Goal: Task Accomplishment & Management: Complete application form

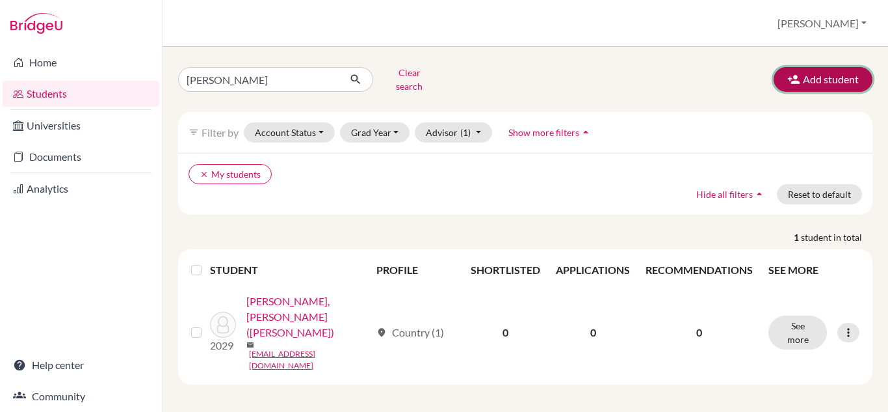
click at [804, 70] on button "Add student" at bounding box center [823, 79] width 99 height 25
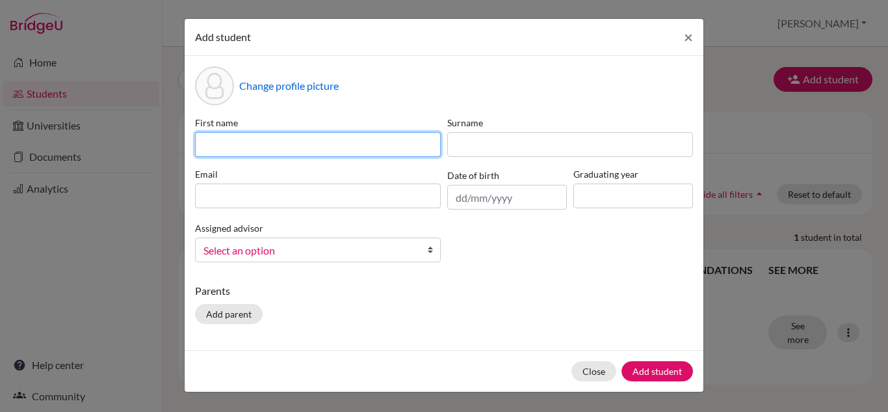
click at [223, 145] on input at bounding box center [318, 144] width 246 height 25
type input "P"
type input "Chatchaiwong"
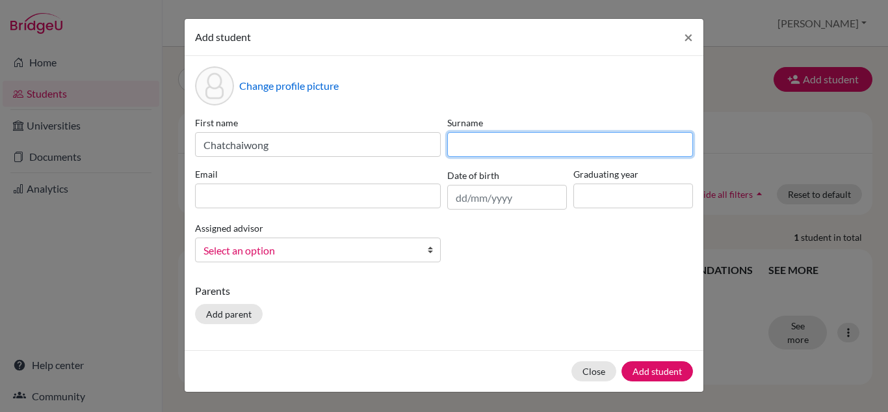
click at [473, 146] on input at bounding box center [570, 144] width 246 height 25
type input "Boonsong"
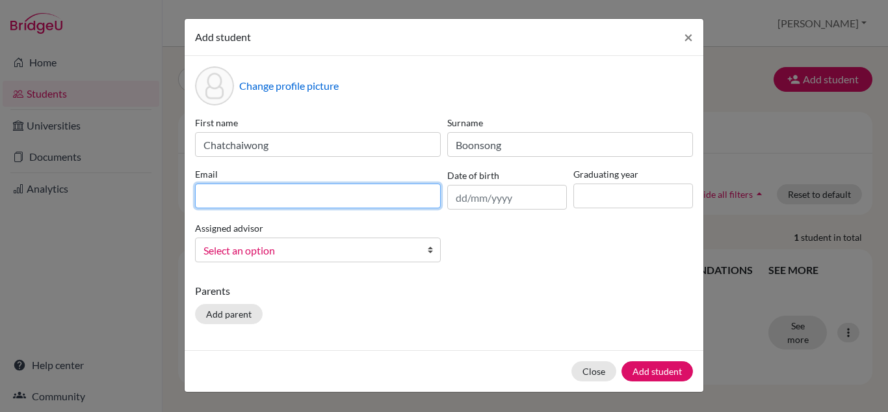
click at [213, 191] on input at bounding box center [318, 195] width 246 height 25
type input "[EMAIL_ADDRESS][DOMAIN_NAME]"
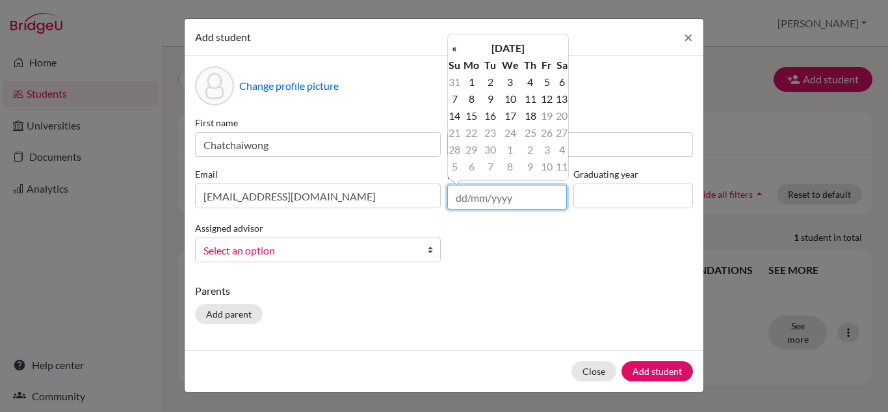
click at [460, 201] on input "text" at bounding box center [507, 197] width 120 height 25
type input "07/08/2007"
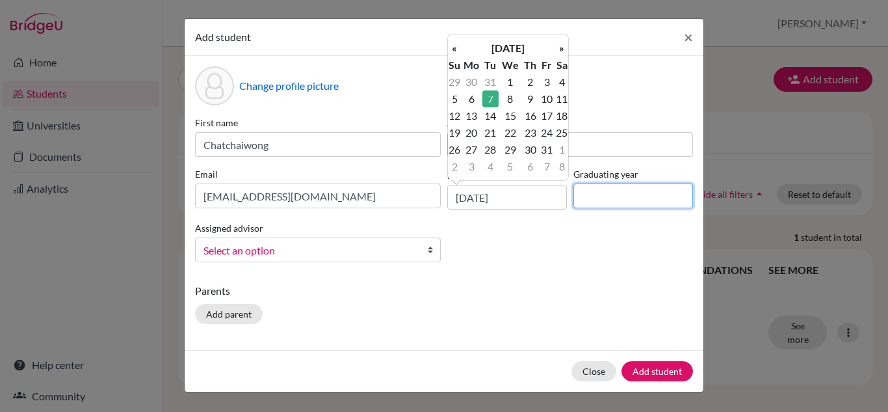
click at [616, 202] on input at bounding box center [633, 195] width 120 height 25
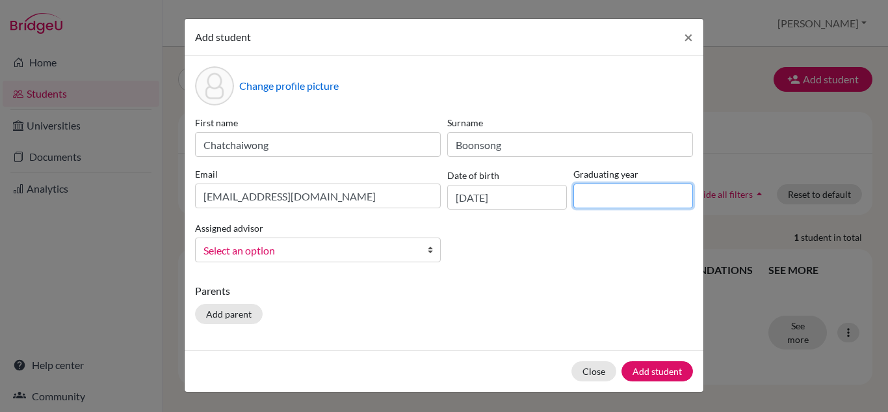
type input "2027"
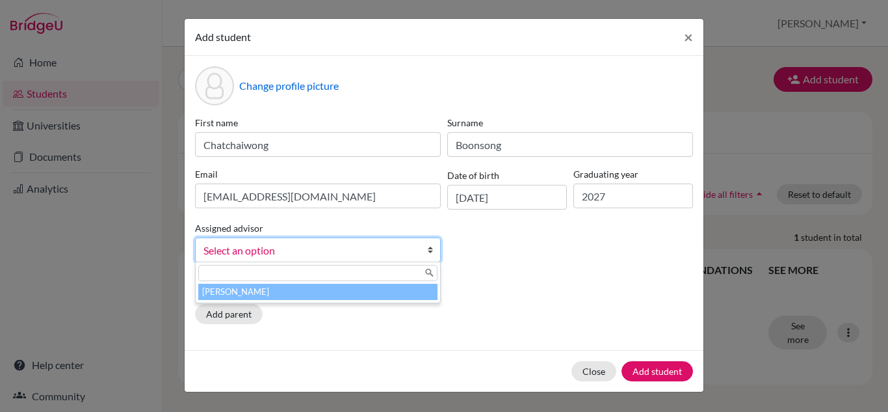
click at [319, 256] on span "Select an option" at bounding box center [310, 250] width 212 height 17
click at [364, 290] on li "Chen, Anna" at bounding box center [317, 291] width 239 height 16
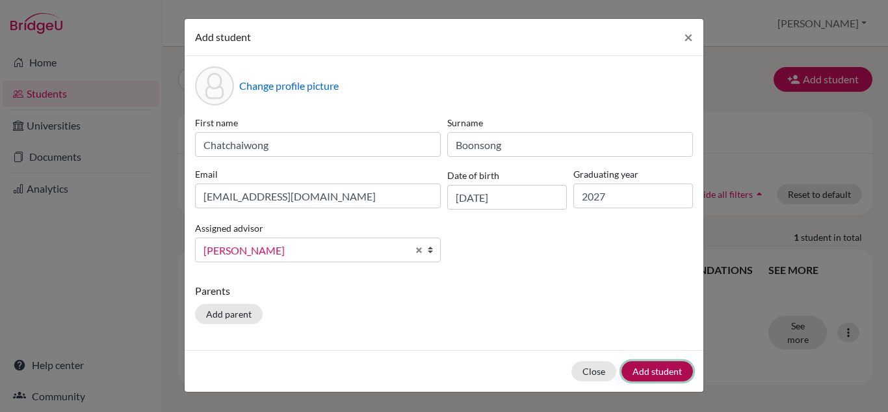
click at [661, 371] on button "Add student" at bounding box center [658, 371] width 72 height 20
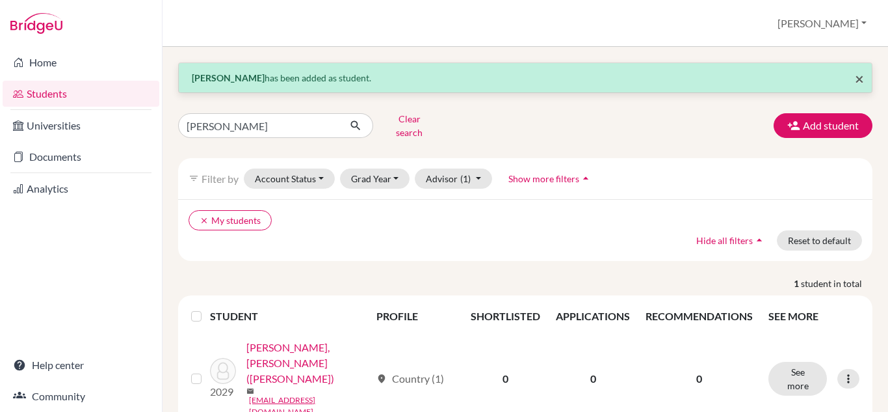
click at [855, 79] on span "×" at bounding box center [859, 78] width 9 height 19
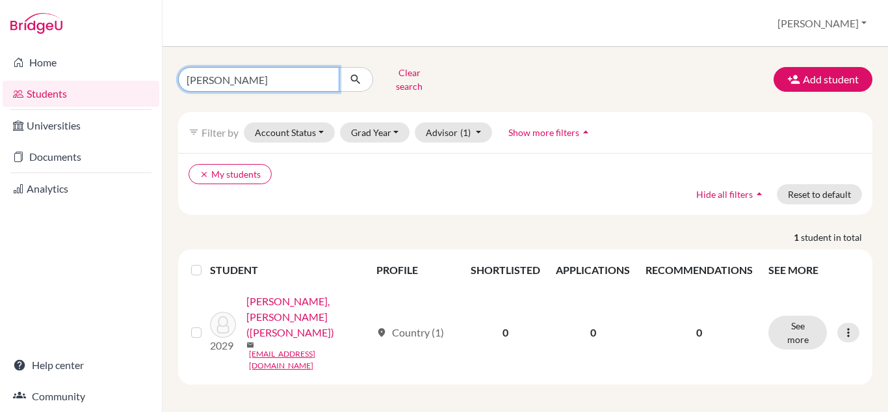
click at [325, 75] on input "gareth" at bounding box center [258, 79] width 161 height 25
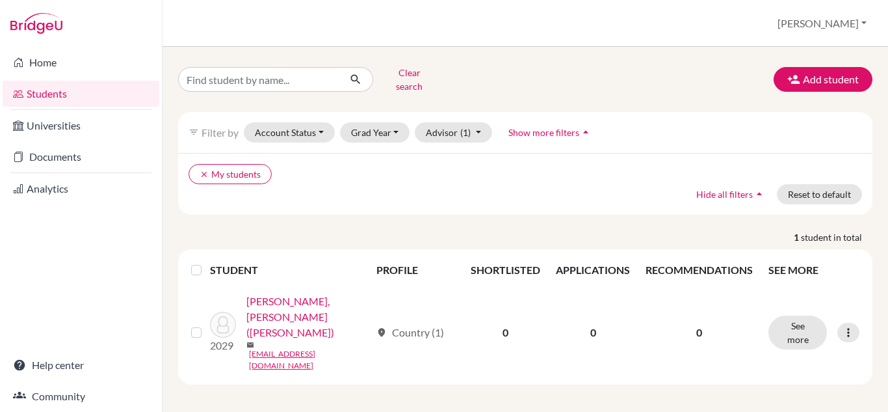
click at [525, 85] on div "Clear search Add student" at bounding box center [525, 79] width 714 height 34
click at [71, 96] on link "Students" at bounding box center [81, 94] width 157 height 26
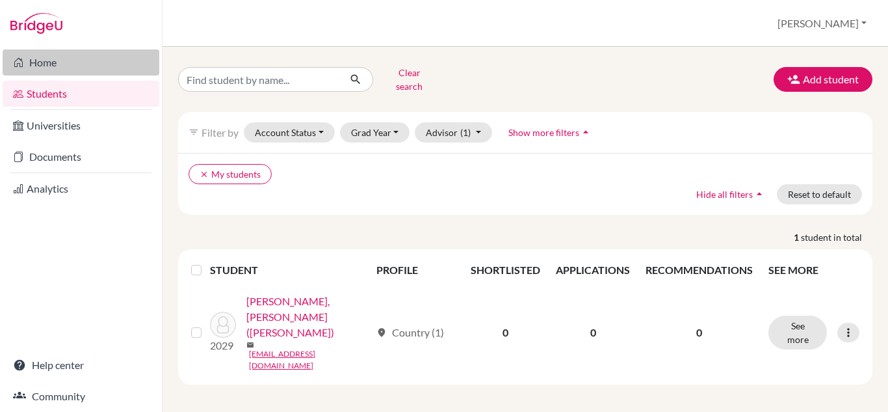
click at [72, 64] on link "Home" at bounding box center [81, 62] width 157 height 26
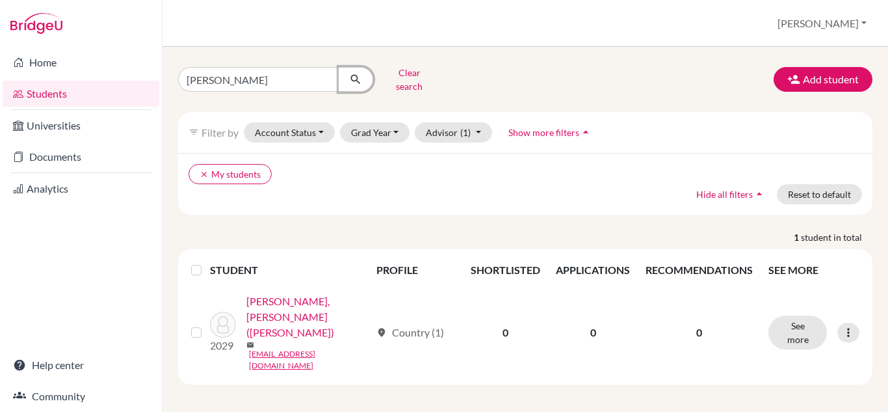
click at [342, 72] on button "submit" at bounding box center [356, 79] width 34 height 25
click at [423, 76] on button "Clear search" at bounding box center [409, 79] width 72 height 34
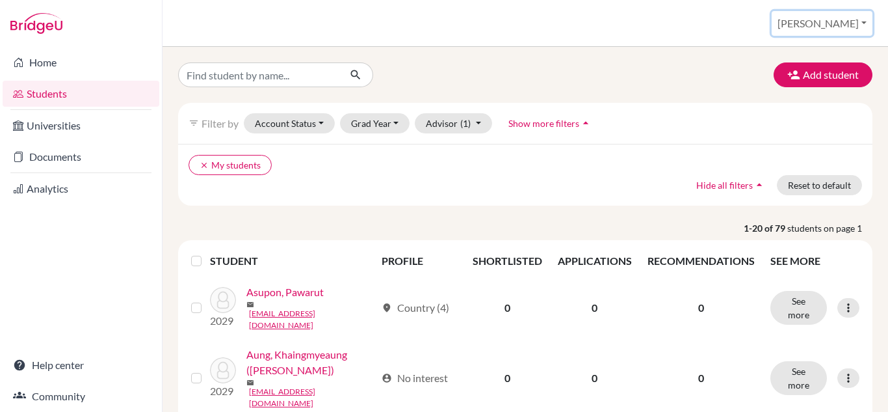
click at [862, 21] on button "[PERSON_NAME]" at bounding box center [822, 23] width 101 height 25
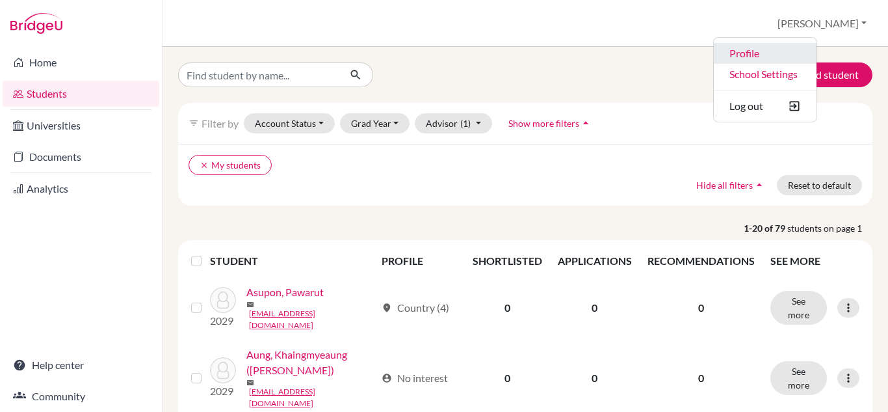
click at [796, 54] on link "Profile" at bounding box center [765, 53] width 103 height 21
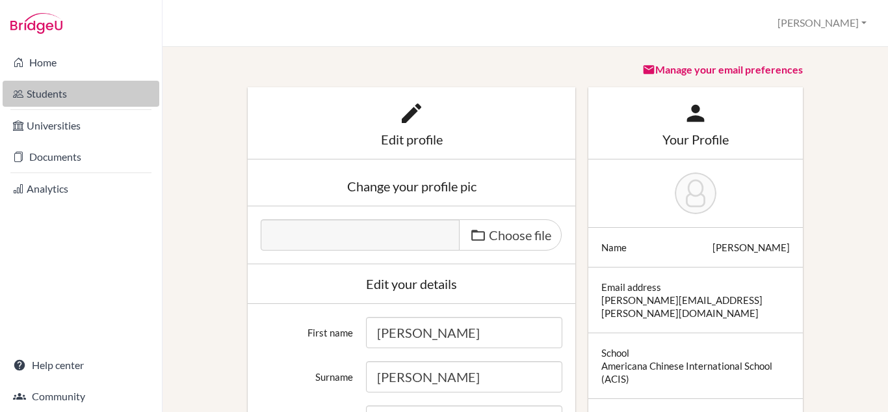
click at [59, 94] on link "Students" at bounding box center [81, 94] width 157 height 26
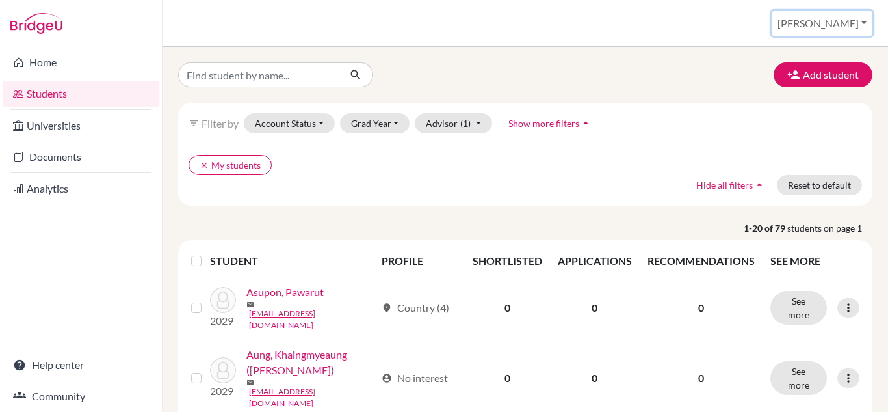
click at [865, 21] on button "[PERSON_NAME]" at bounding box center [822, 23] width 101 height 25
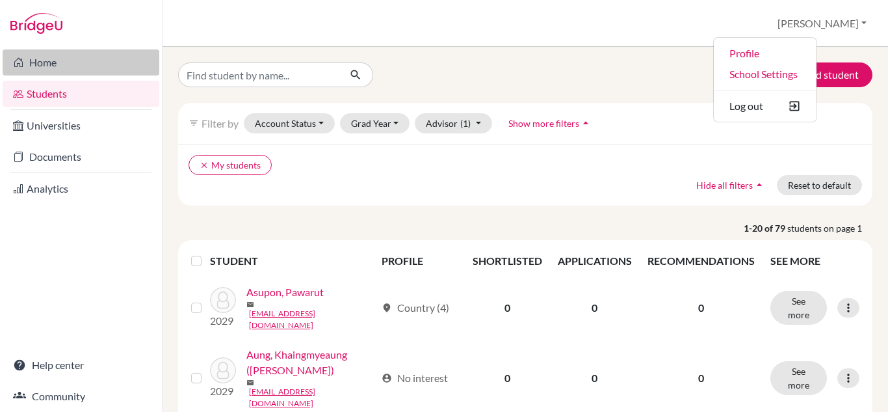
click at [47, 59] on link "Home" at bounding box center [81, 62] width 157 height 26
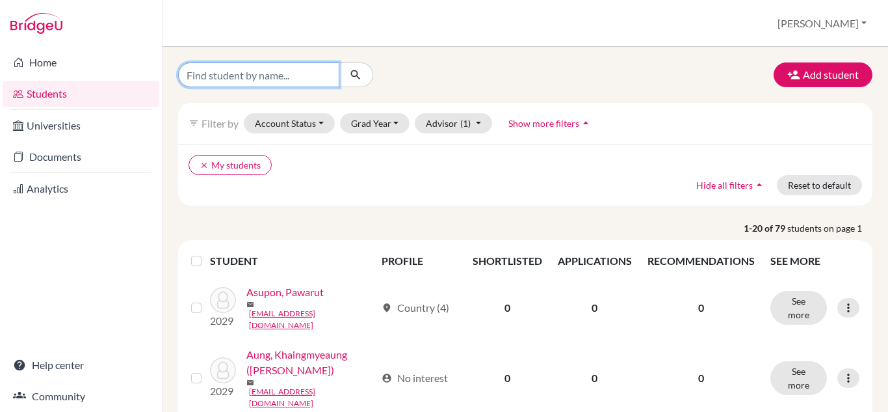
click at [248, 78] on input "Find student by name..." at bounding box center [258, 74] width 161 height 25
click at [496, 72] on div "Add student" at bounding box center [525, 74] width 714 height 25
click at [852, 21] on button "[PERSON_NAME]" at bounding box center [822, 23] width 101 height 25
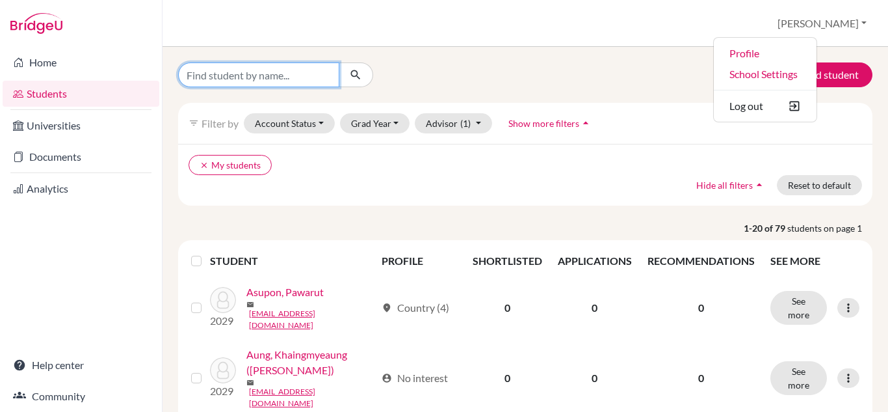
click at [250, 77] on input "Find student by name..." at bounding box center [258, 74] width 161 height 25
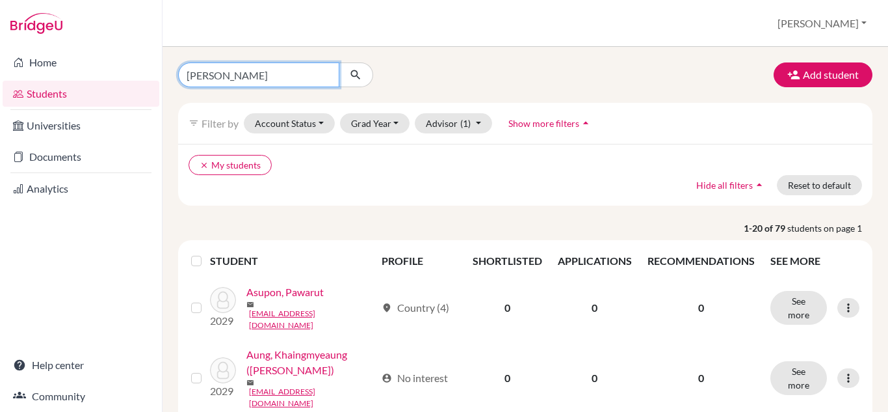
type input "anna"
click at [354, 71] on icon "submit" at bounding box center [355, 74] width 13 height 13
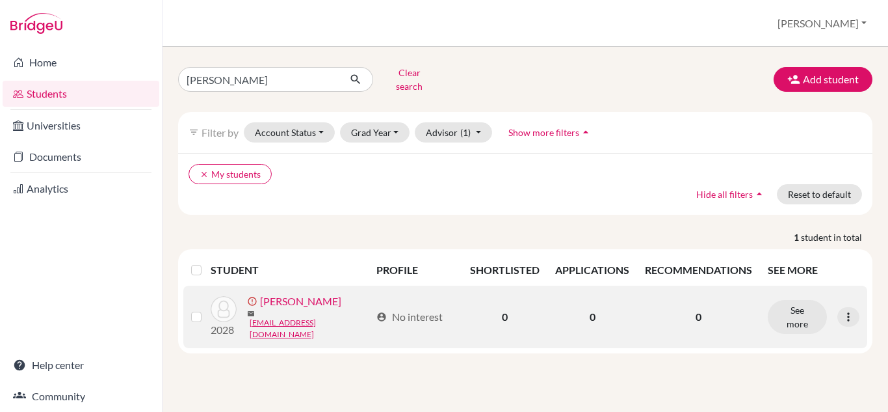
click at [295, 299] on link "Chen, Anna" at bounding box center [300, 301] width 81 height 16
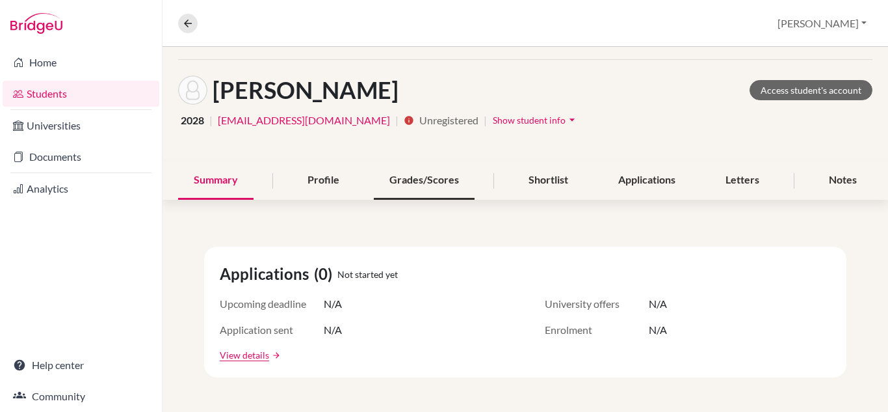
scroll to position [65, 0]
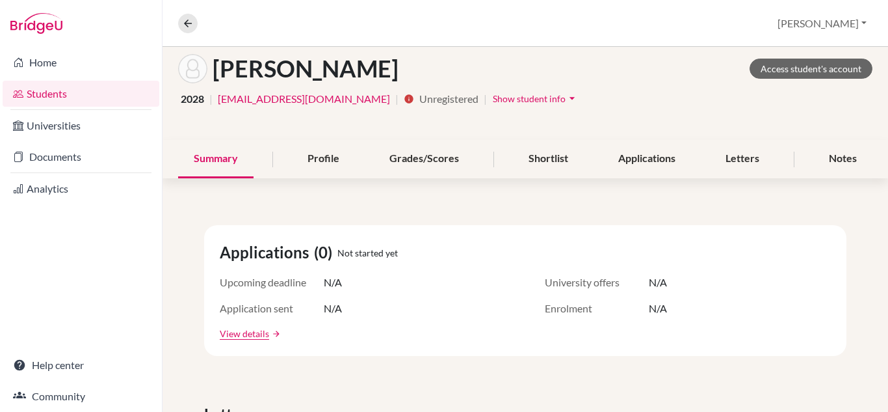
click at [419, 101] on span "Unregistered" at bounding box center [448, 99] width 59 height 16
click at [493, 99] on span "Show student info" at bounding box center [529, 98] width 73 height 11
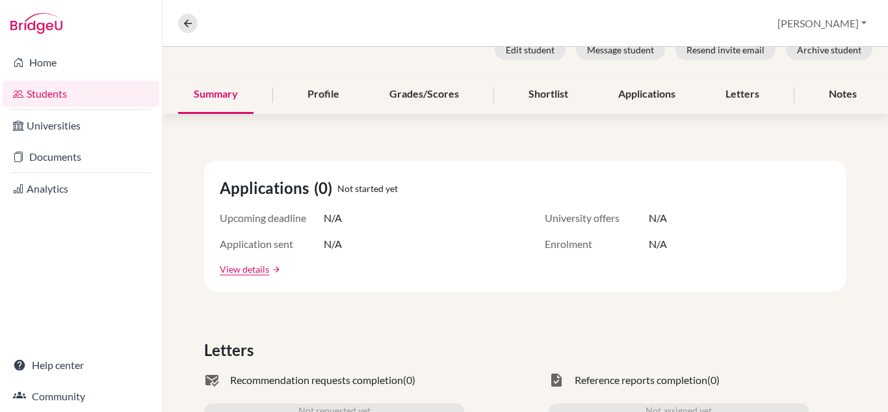
scroll to position [195, 0]
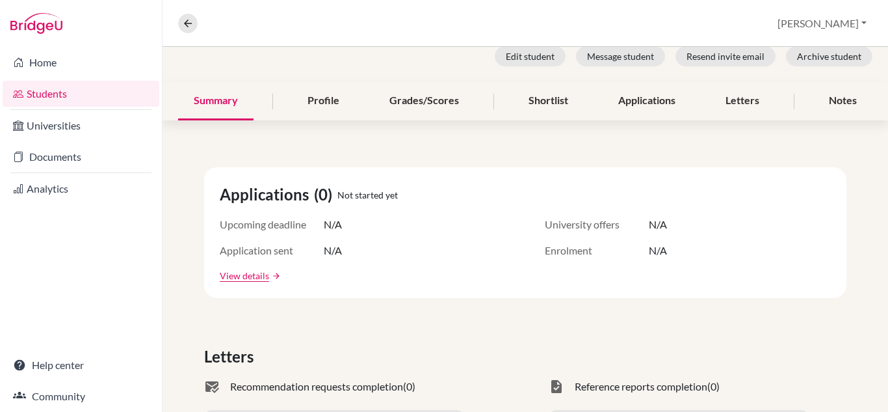
click at [274, 221] on span "Upcoming deadline" at bounding box center [272, 225] width 104 height 16
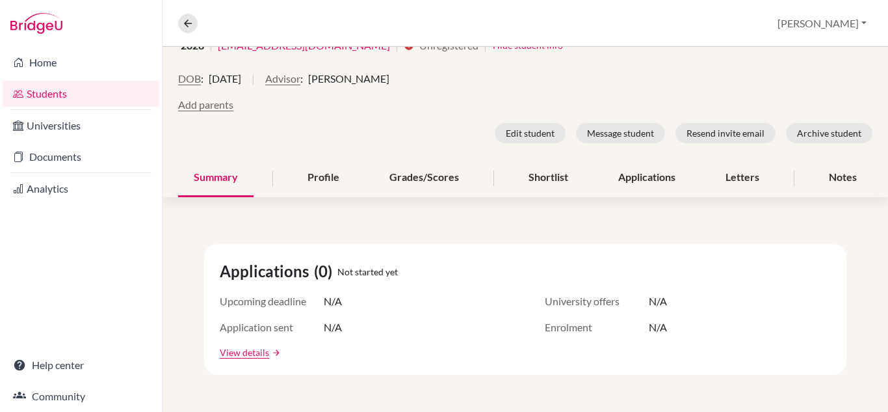
scroll to position [0, 0]
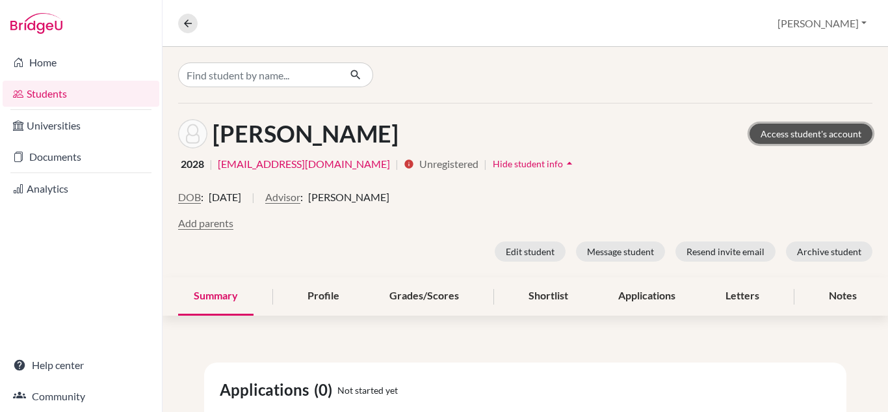
click at [795, 135] on link "Access student's account" at bounding box center [811, 134] width 123 height 20
